Goal: Navigation & Orientation: Find specific page/section

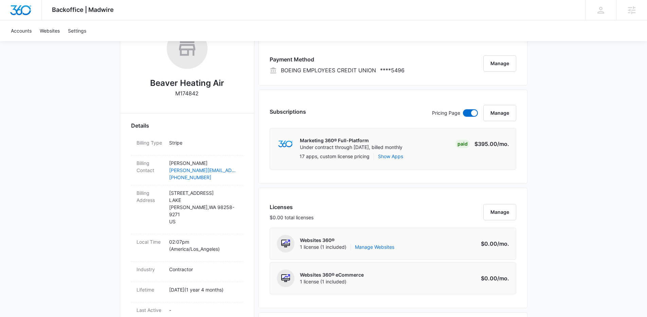
scroll to position [32, 0]
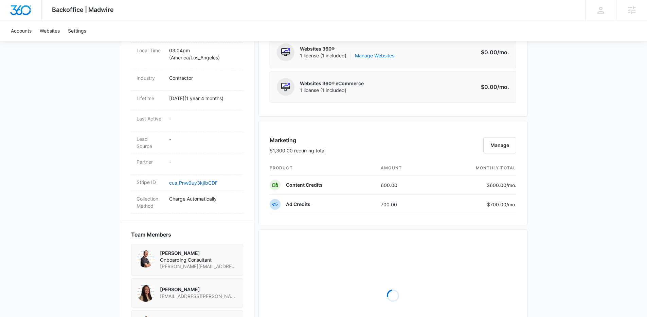
scroll to position [547, 0]
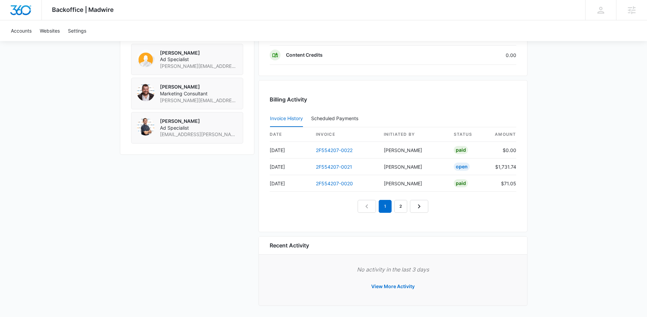
scroll to position [618, 0]
